Goal: Navigation & Orientation: Find specific page/section

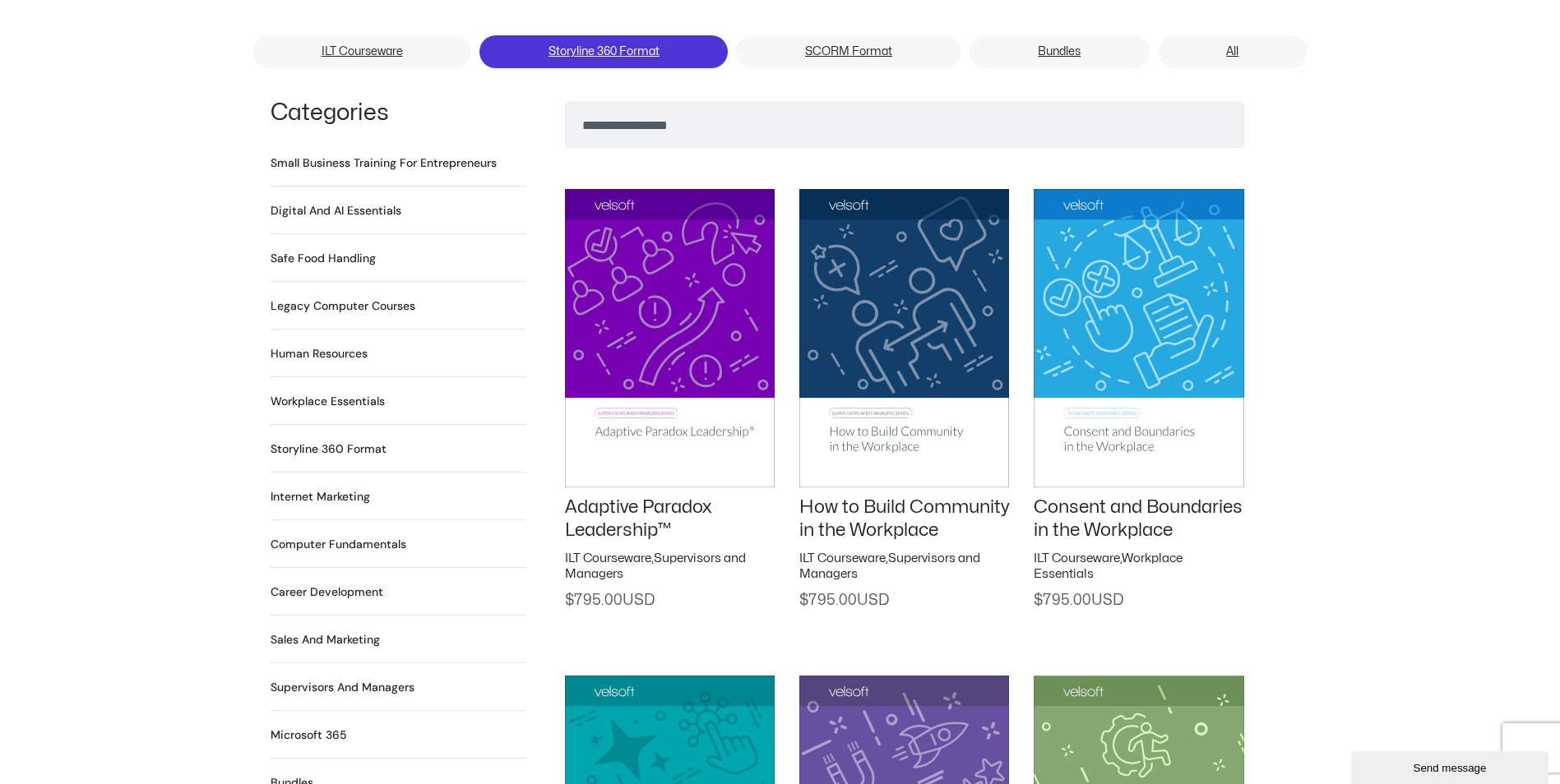
click at [538, 36] on link "Storyline 360 Format" at bounding box center [603, 52] width 249 height 33
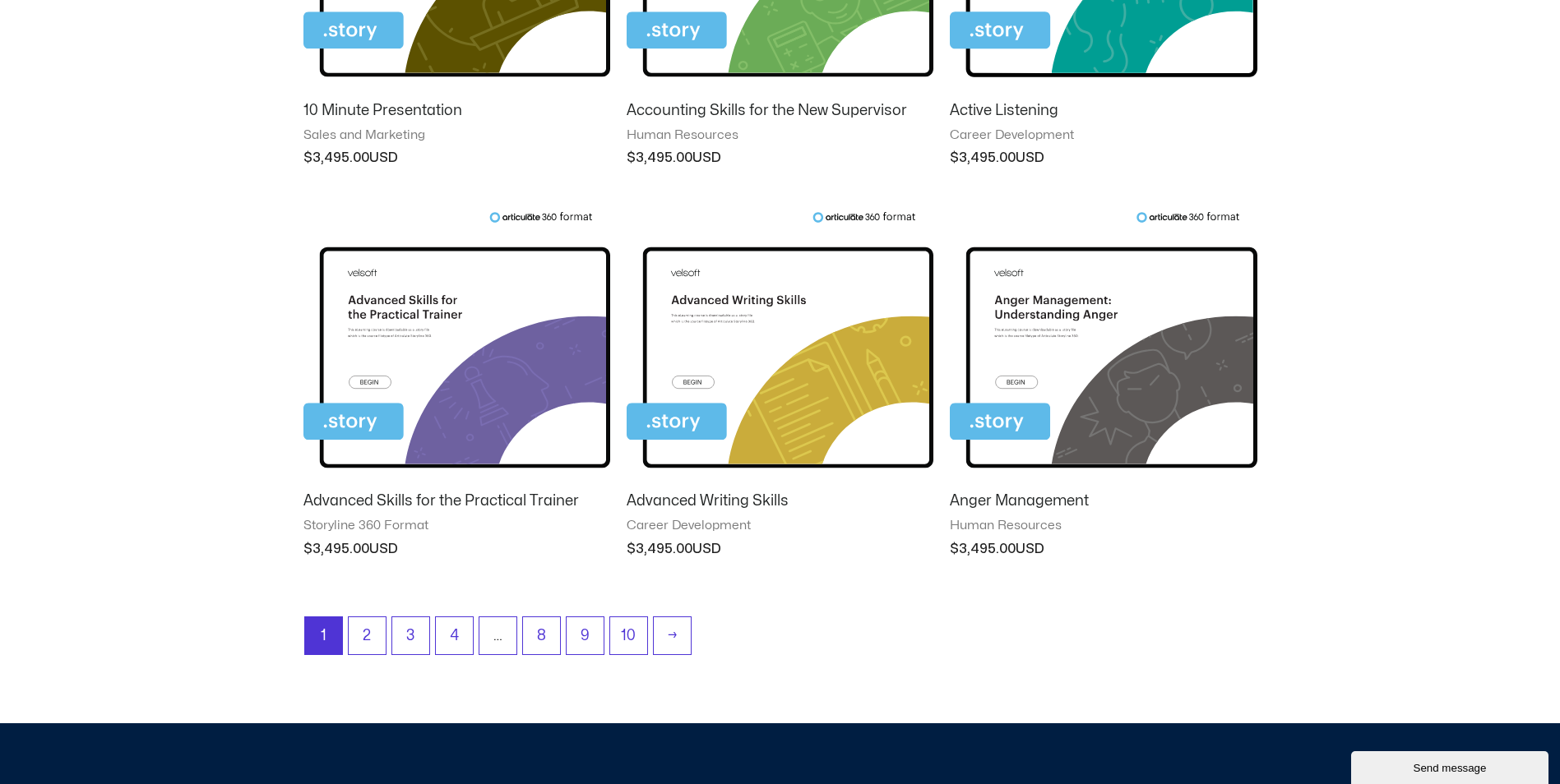
scroll to position [1315, 0]
